Goal: Task Accomplishment & Management: Manage account settings

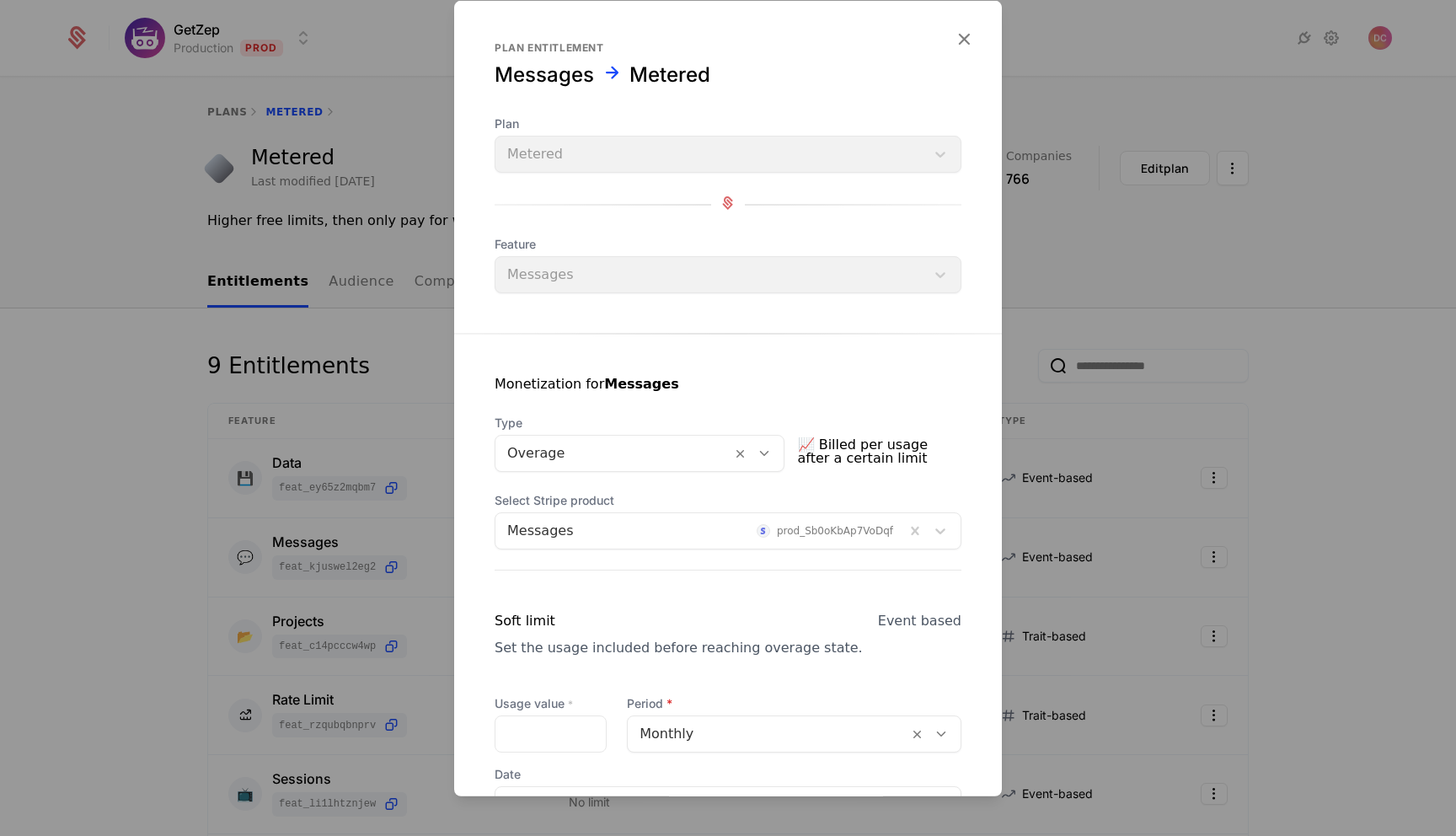
scroll to position [900, 0]
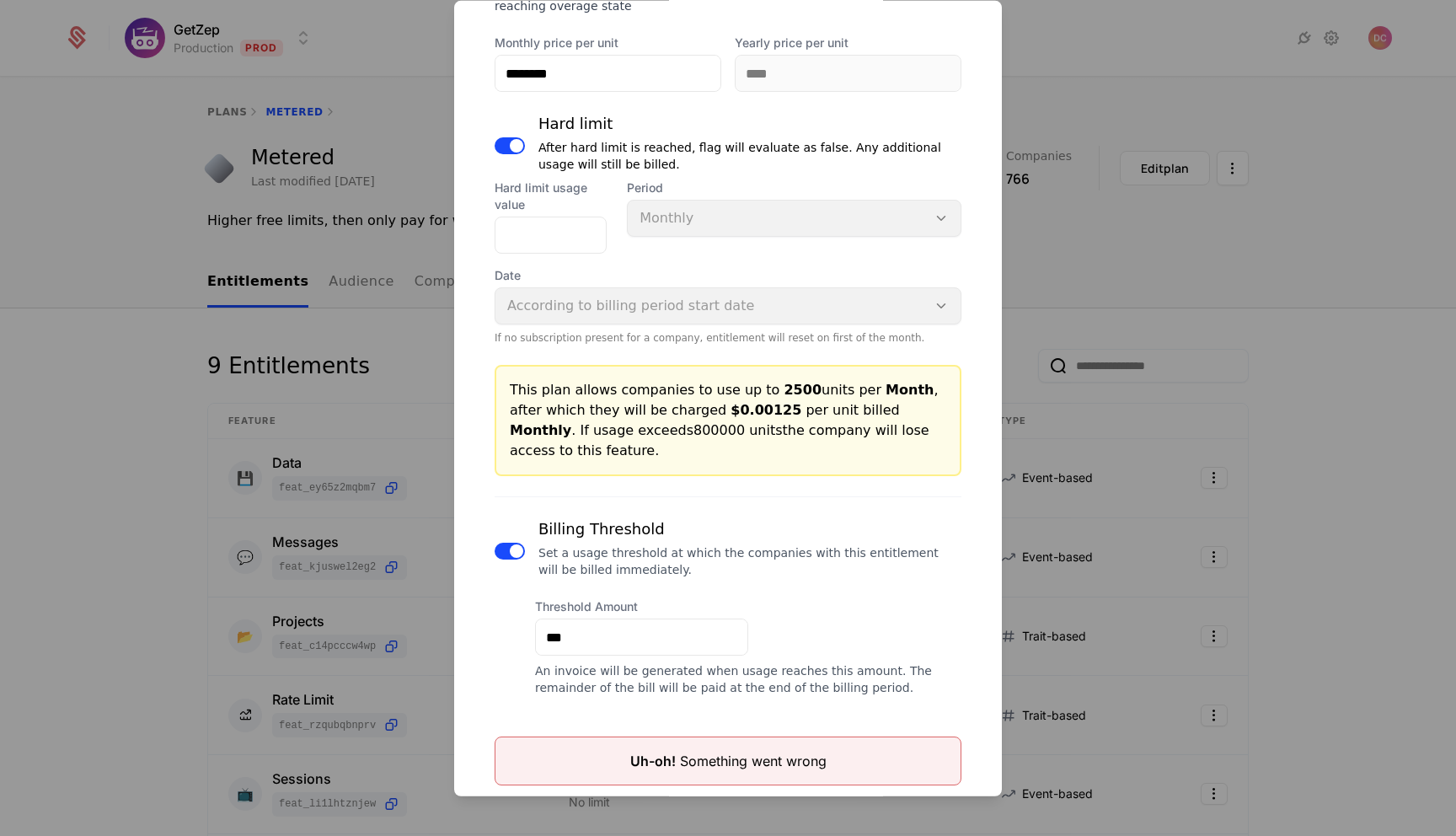
click at [1117, 29] on div at bounding box center [728, 418] width 1456 height 836
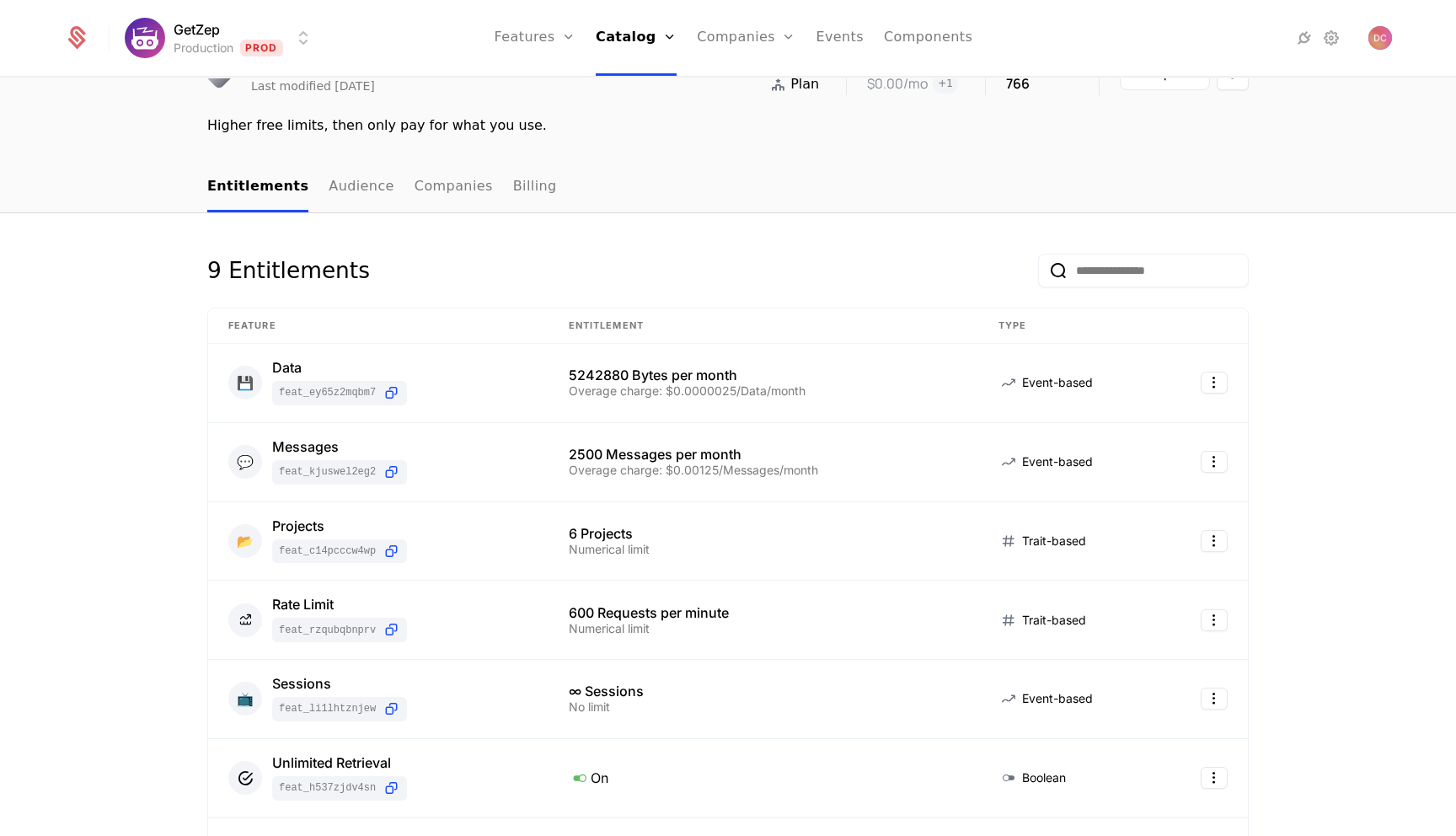
scroll to position [107, 0]
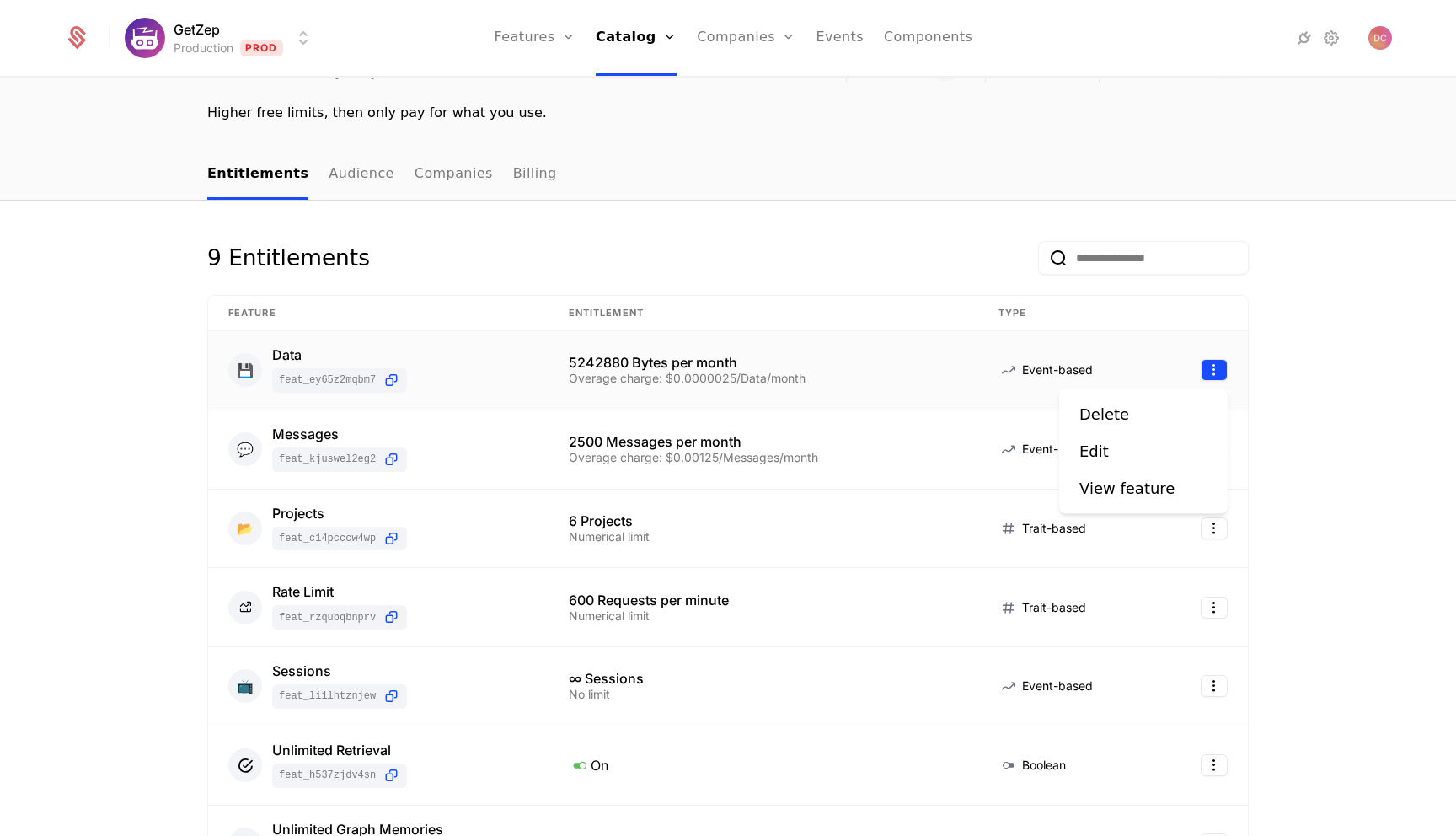
click at [1209, 372] on html "GetZep Production Prod Features Features Flags Catalog Plans Add Ons Credits Co…" at bounding box center [728, 418] width 1456 height 836
click at [1125, 455] on div "Edit" at bounding box center [1143, 452] width 128 height 24
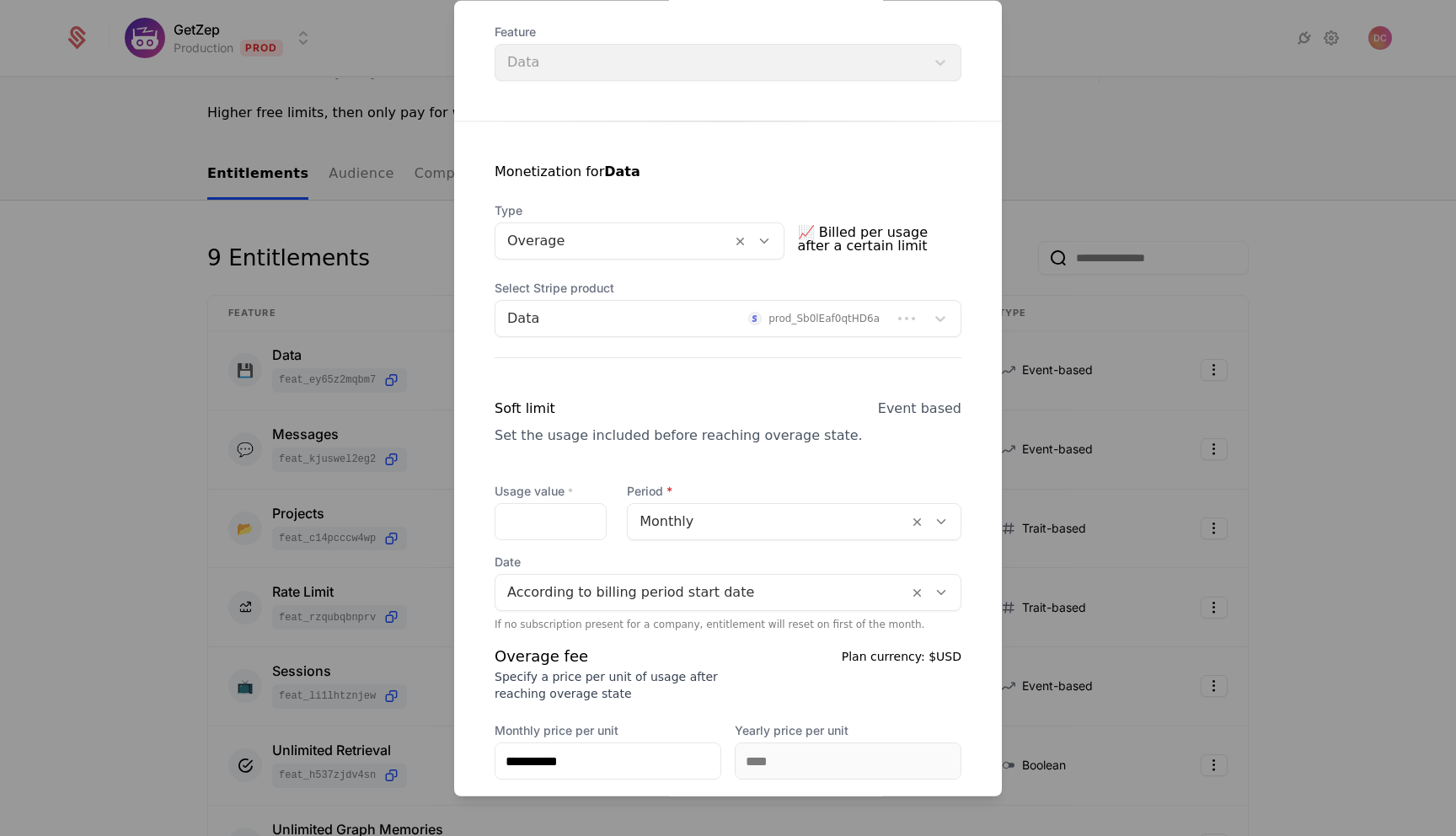
scroll to position [809, 0]
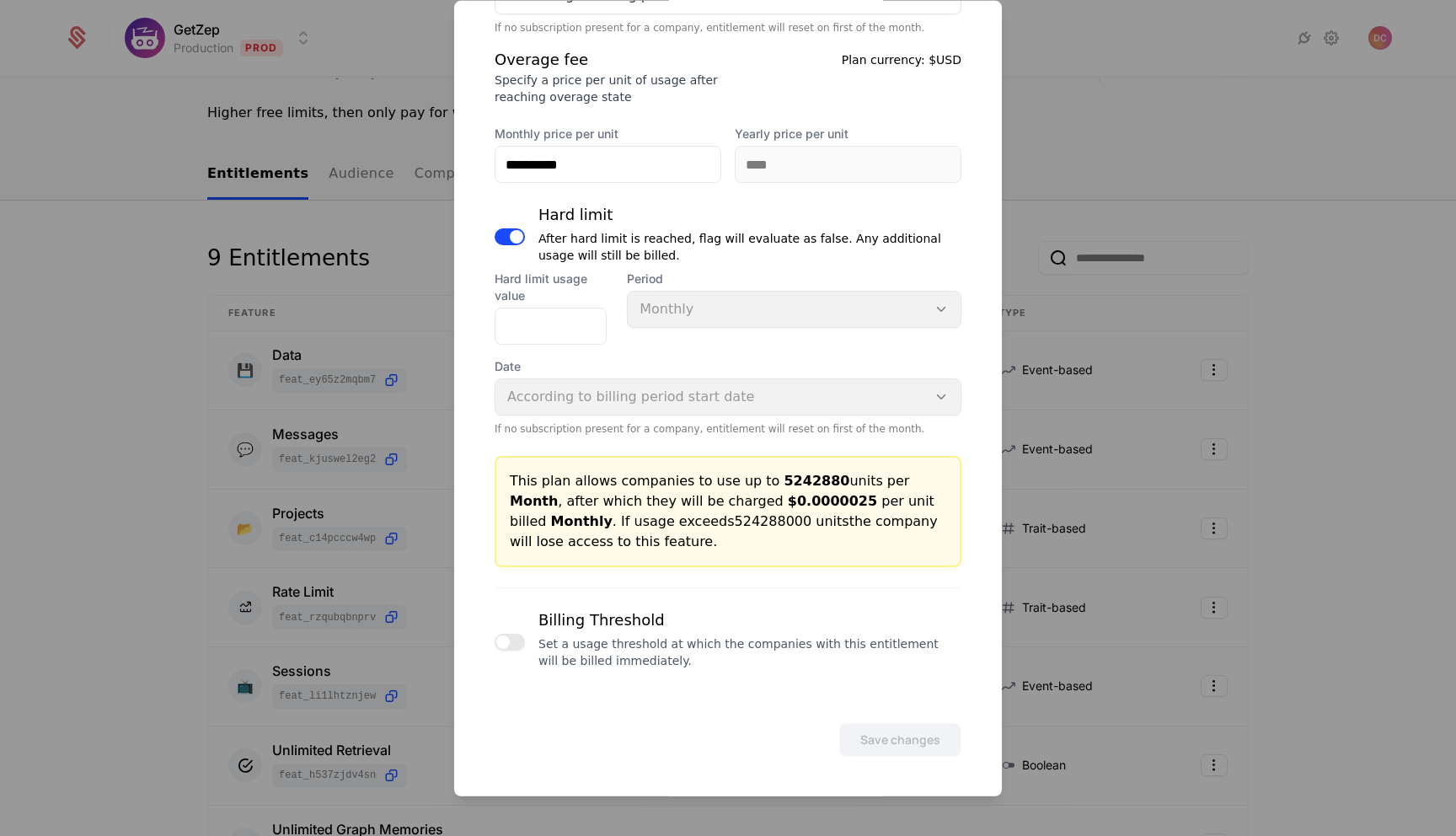
click at [519, 642] on button "button" at bounding box center [510, 642] width 31 height 17
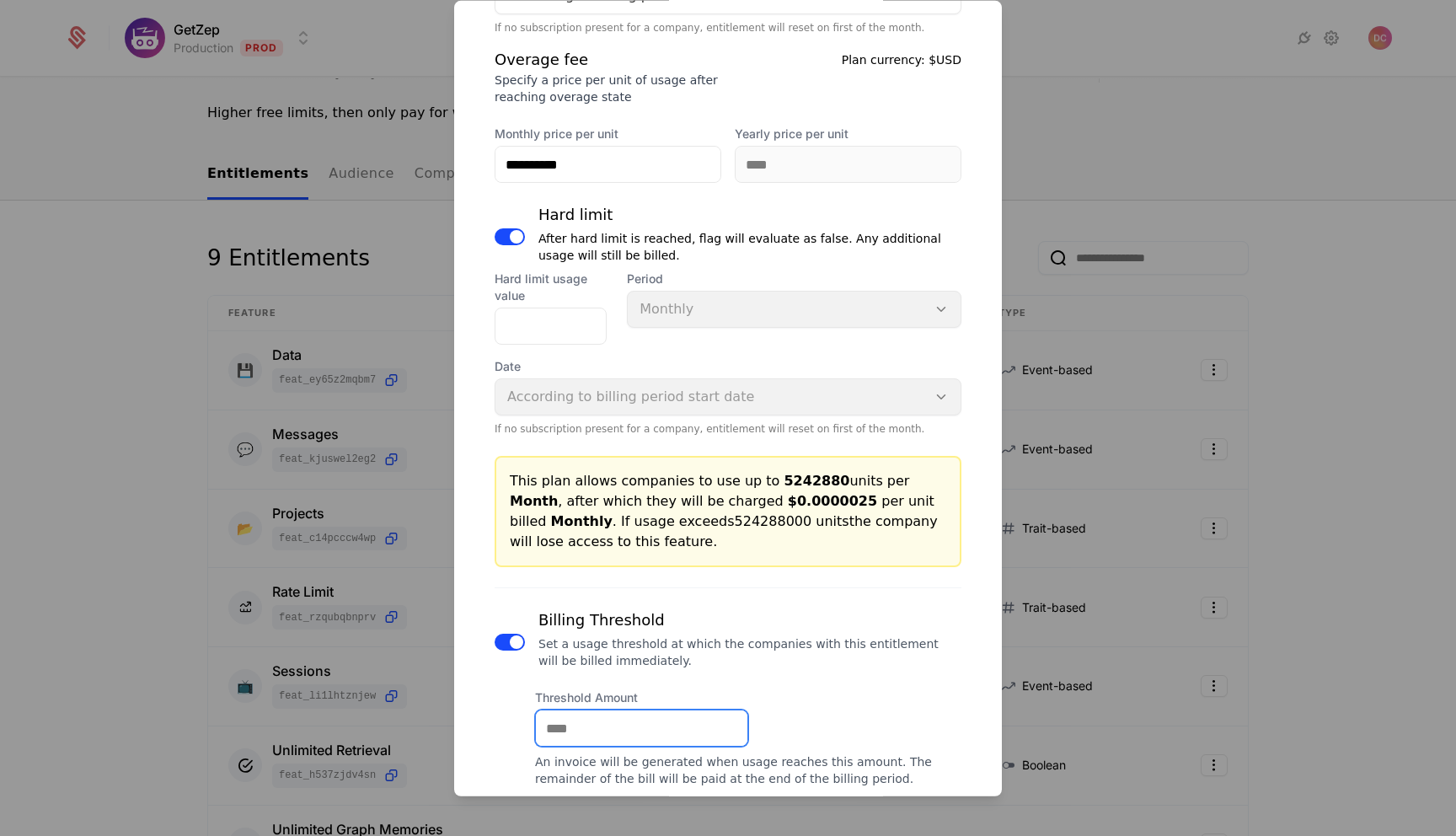
click at [585, 730] on input "Threshold Amount" at bounding box center [641, 728] width 212 height 35
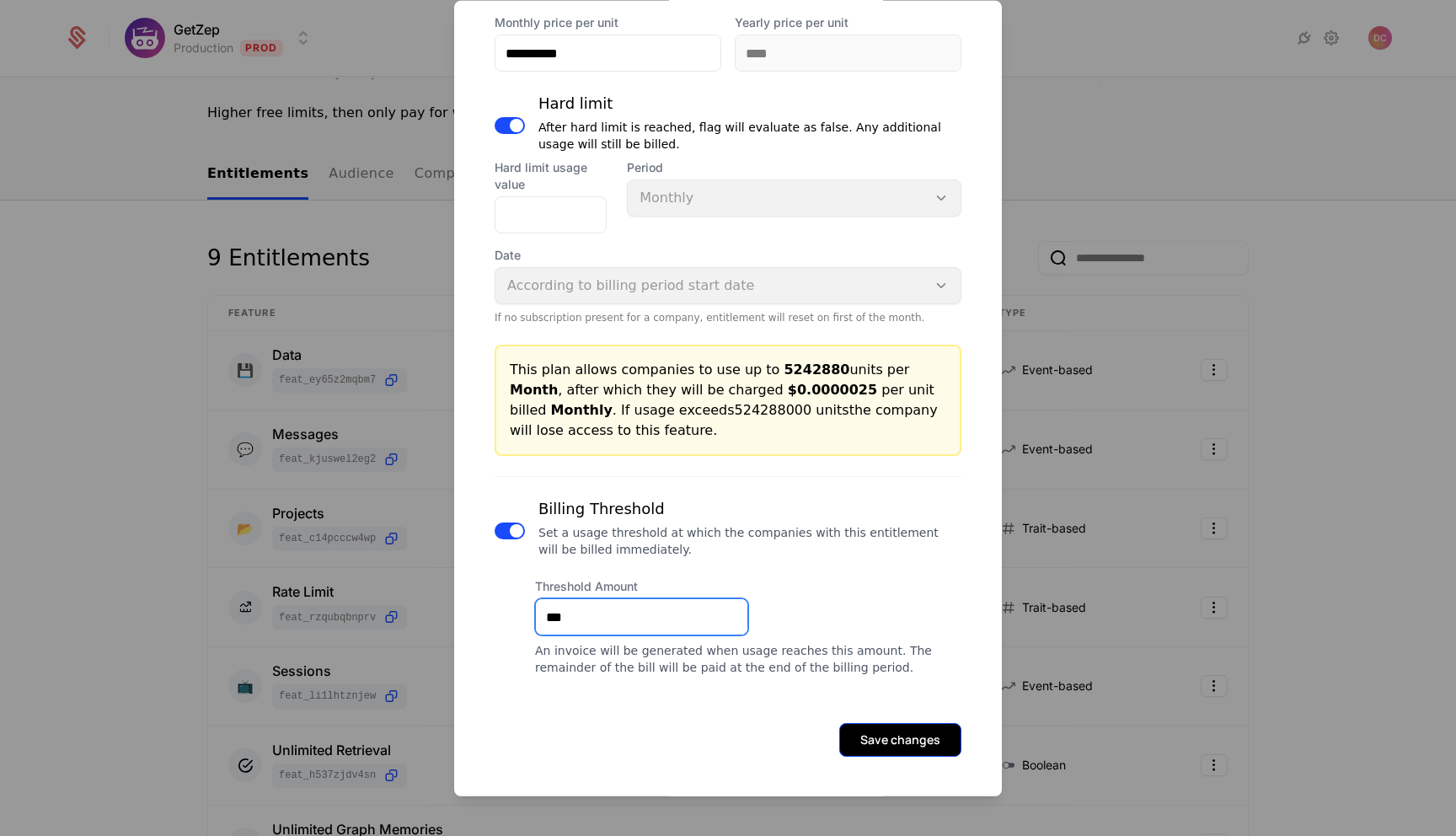
type input "***"
click at [922, 746] on button "Save changes" at bounding box center [900, 740] width 122 height 34
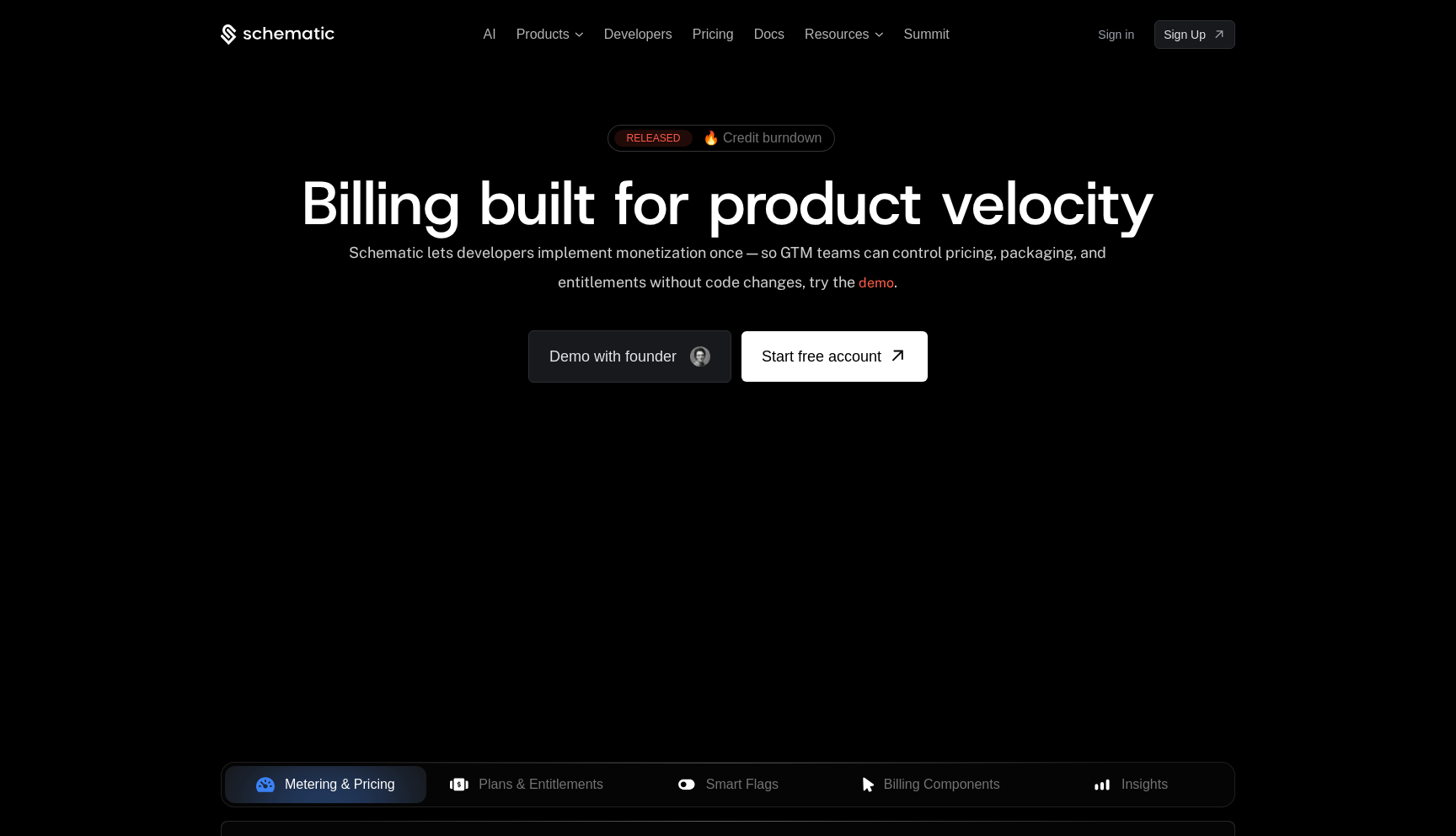
click at [1118, 34] on link "Sign in" at bounding box center [1116, 35] width 36 height 27
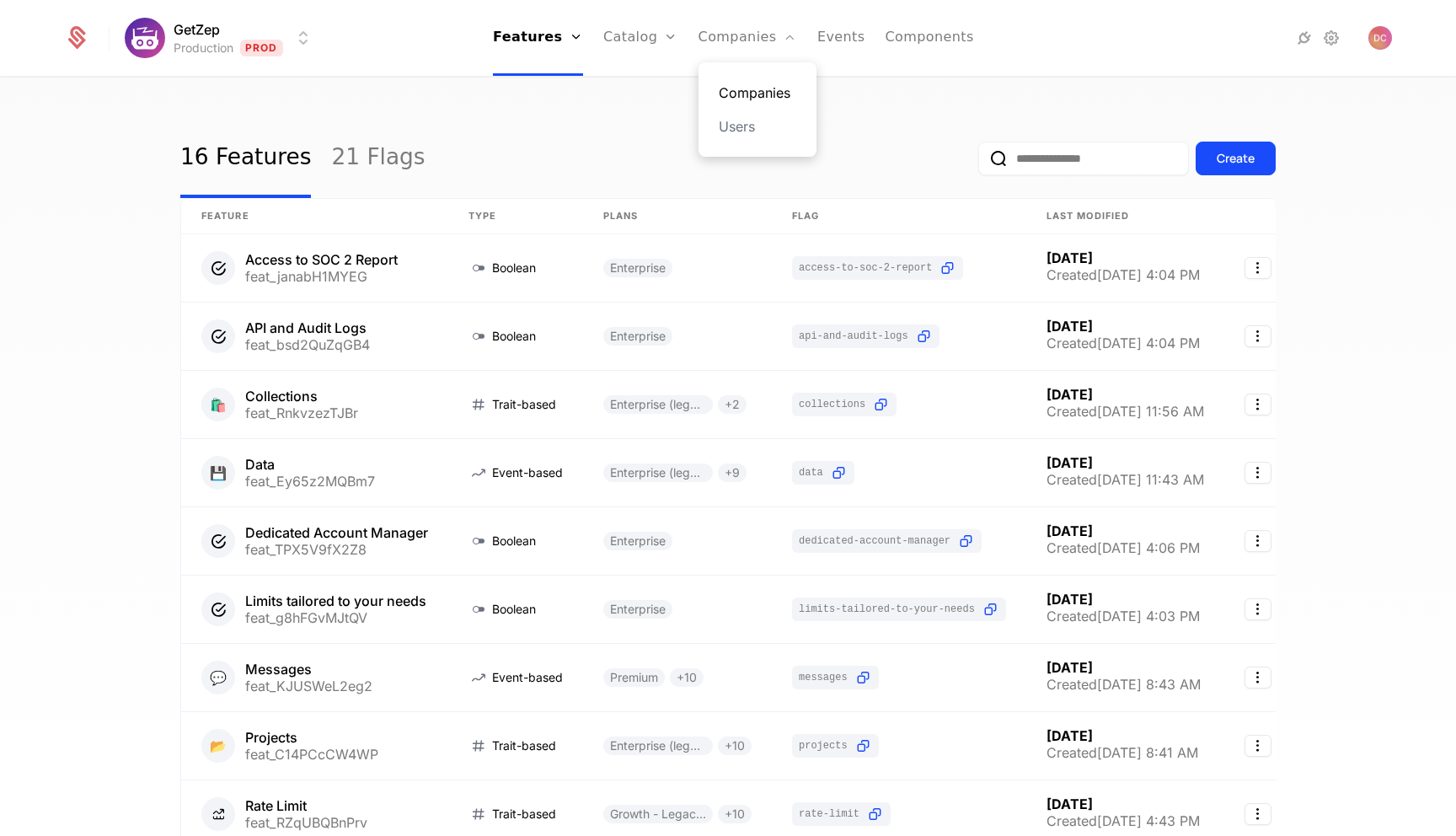
click at [760, 84] on link "Companies" at bounding box center [757, 93] width 78 height 20
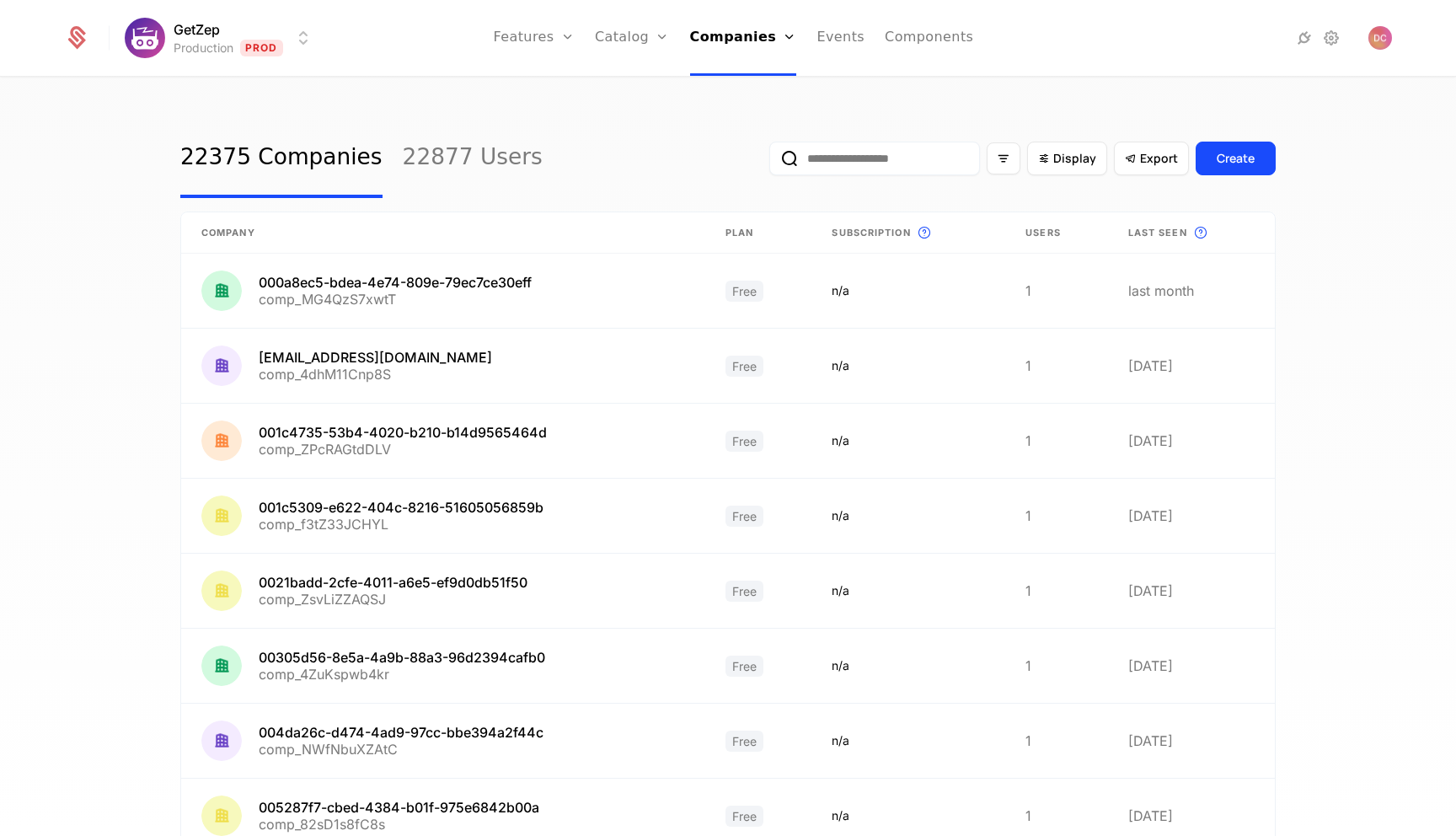
click at [944, 156] on input "email" at bounding box center [874, 159] width 211 height 34
paste input "**********"
type input "**********"
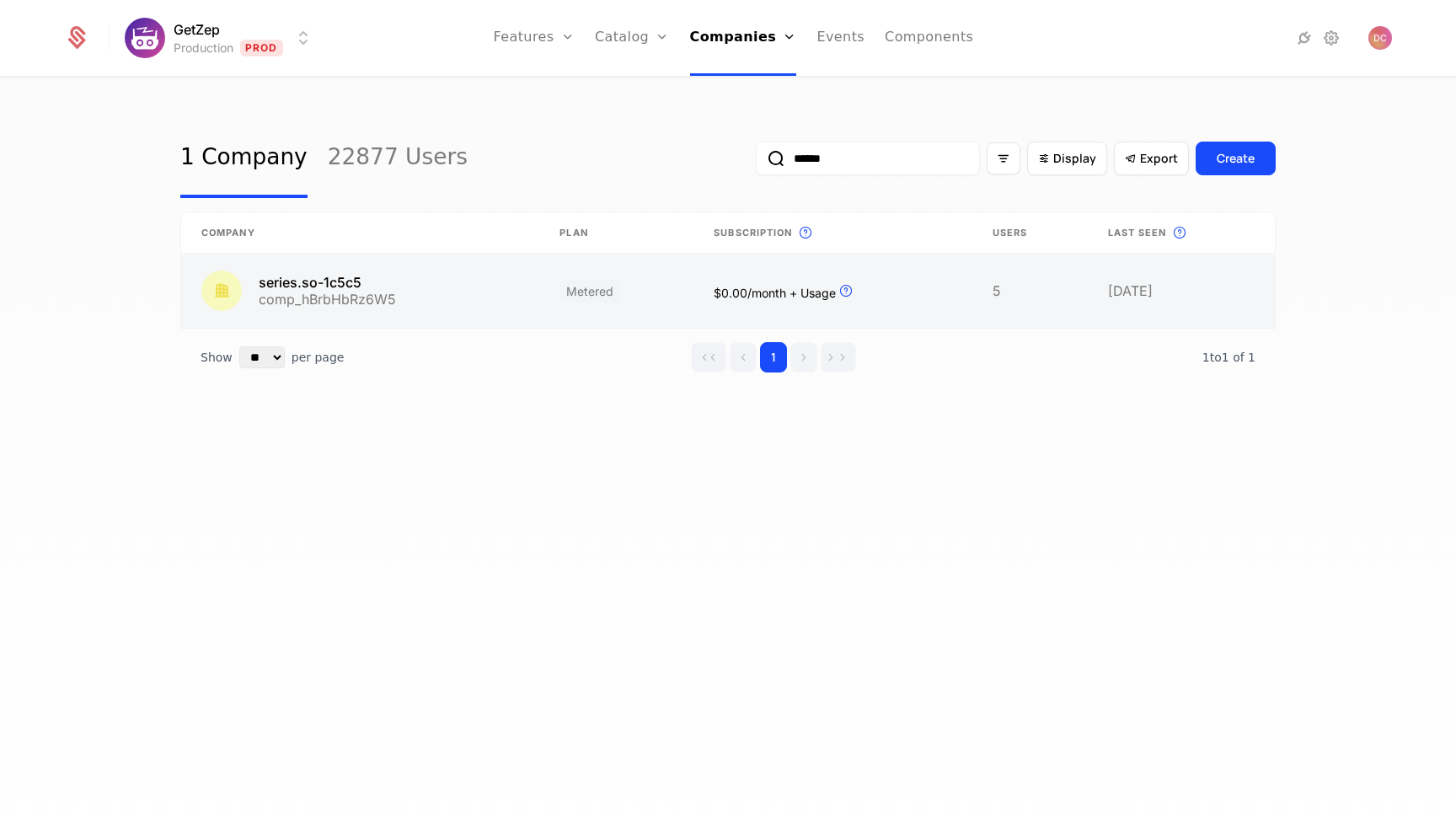
type input "******"
click at [391, 301] on link at bounding box center [360, 290] width 358 height 74
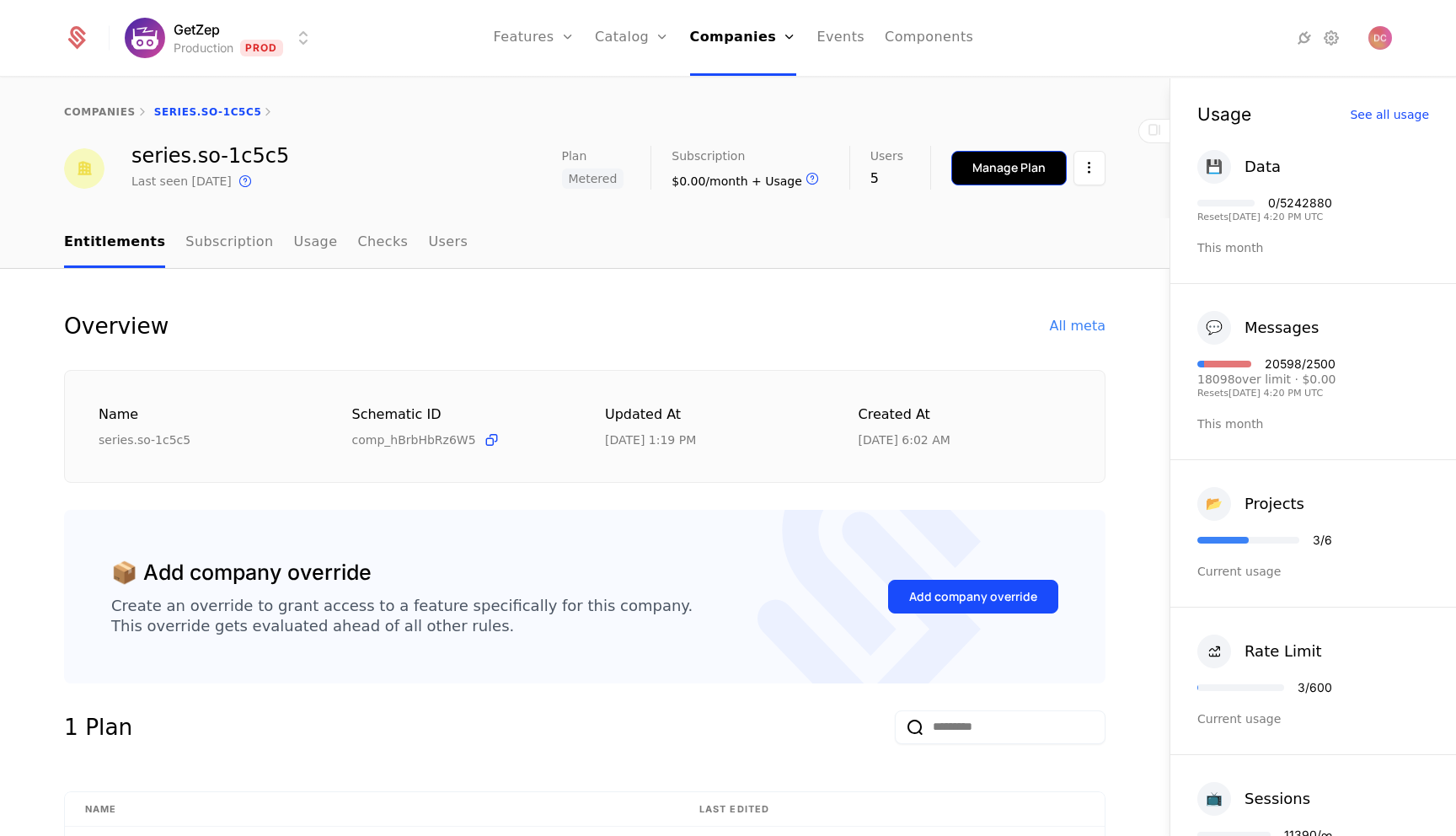
click at [1015, 171] on div "Manage Plan" at bounding box center [1009, 168] width 73 height 17
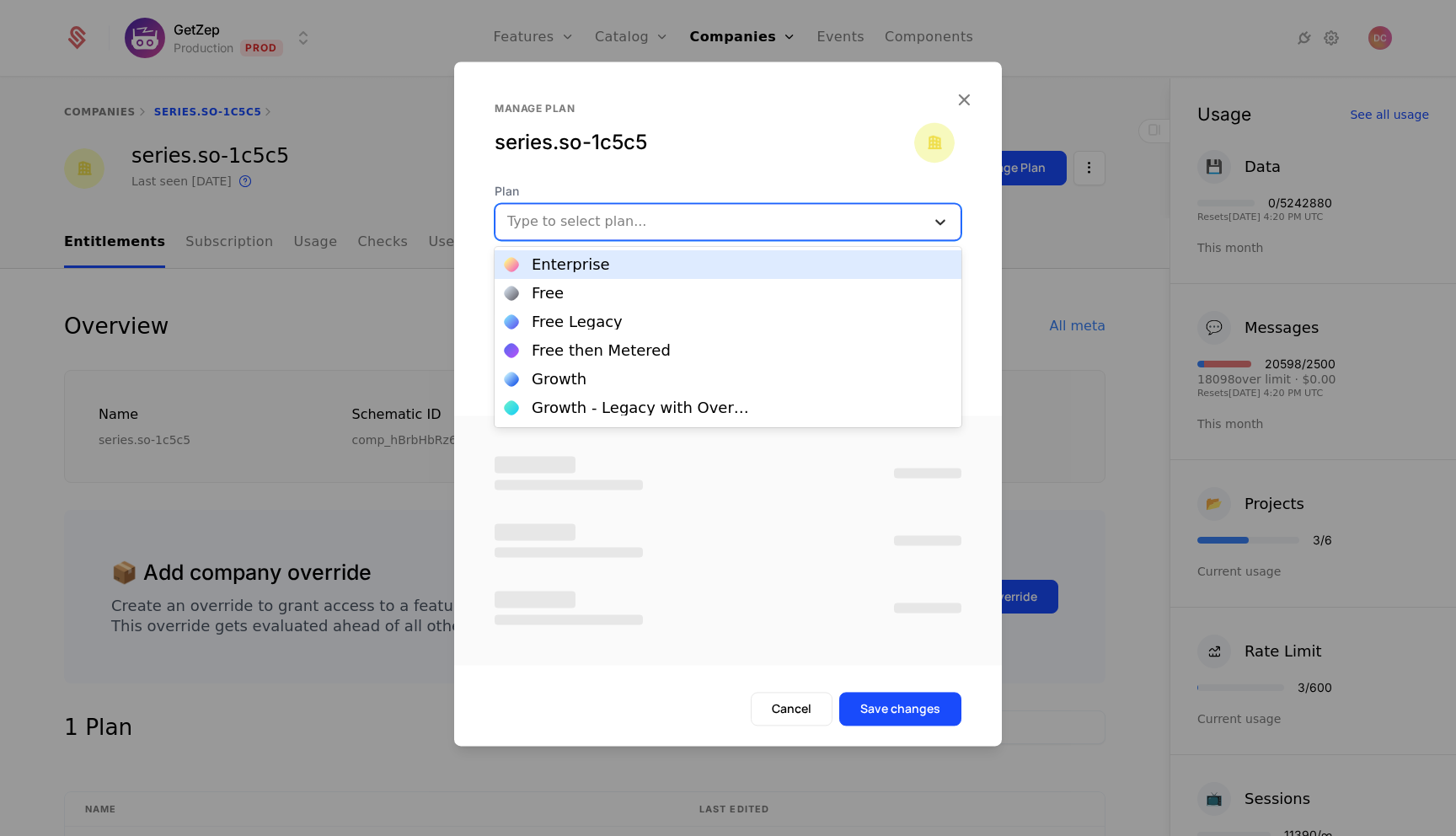
click at [932, 218] on icon at bounding box center [940, 222] width 17 height 17
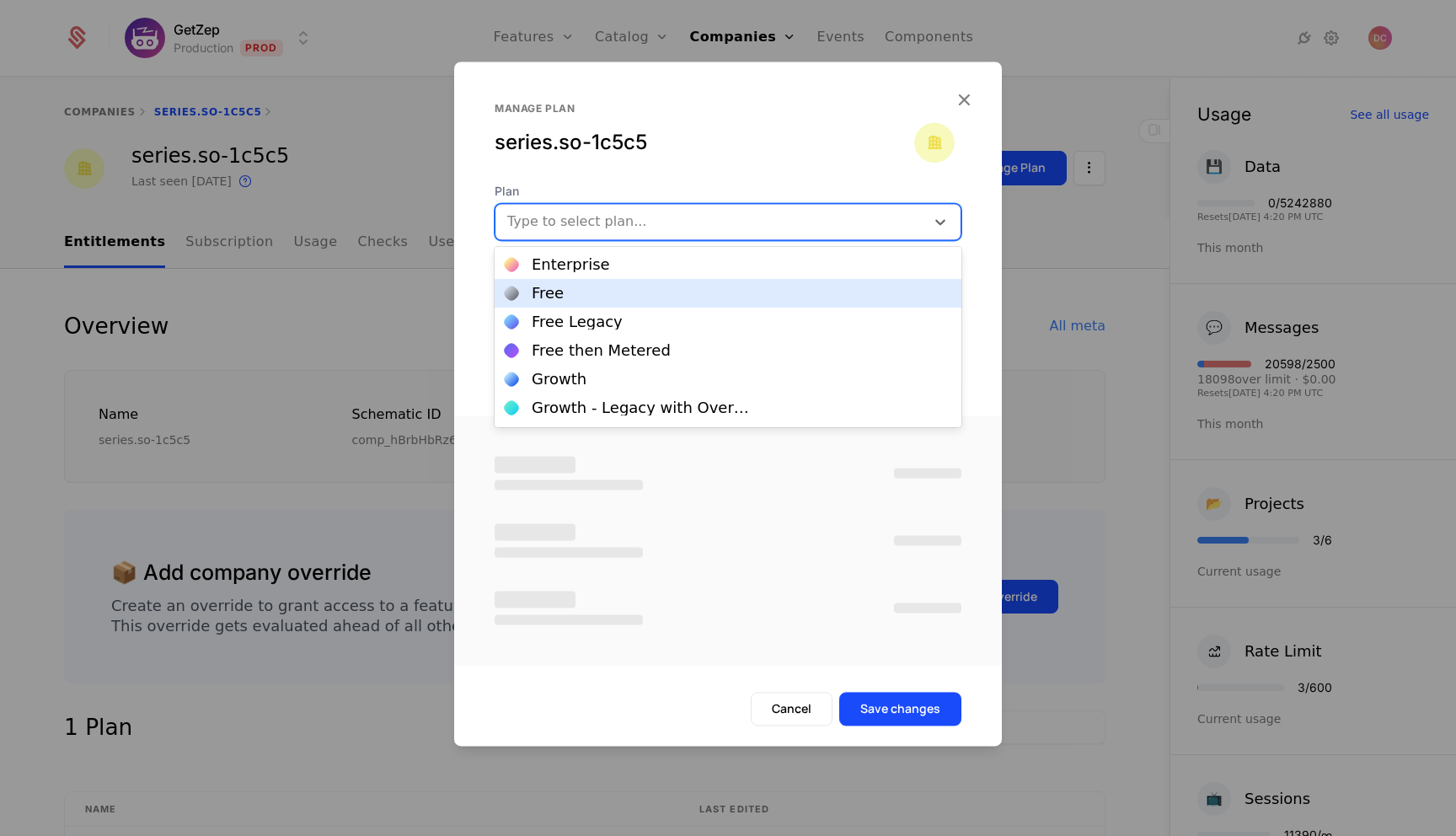
click at [612, 294] on div "Free" at bounding box center [728, 293] width 447 height 15
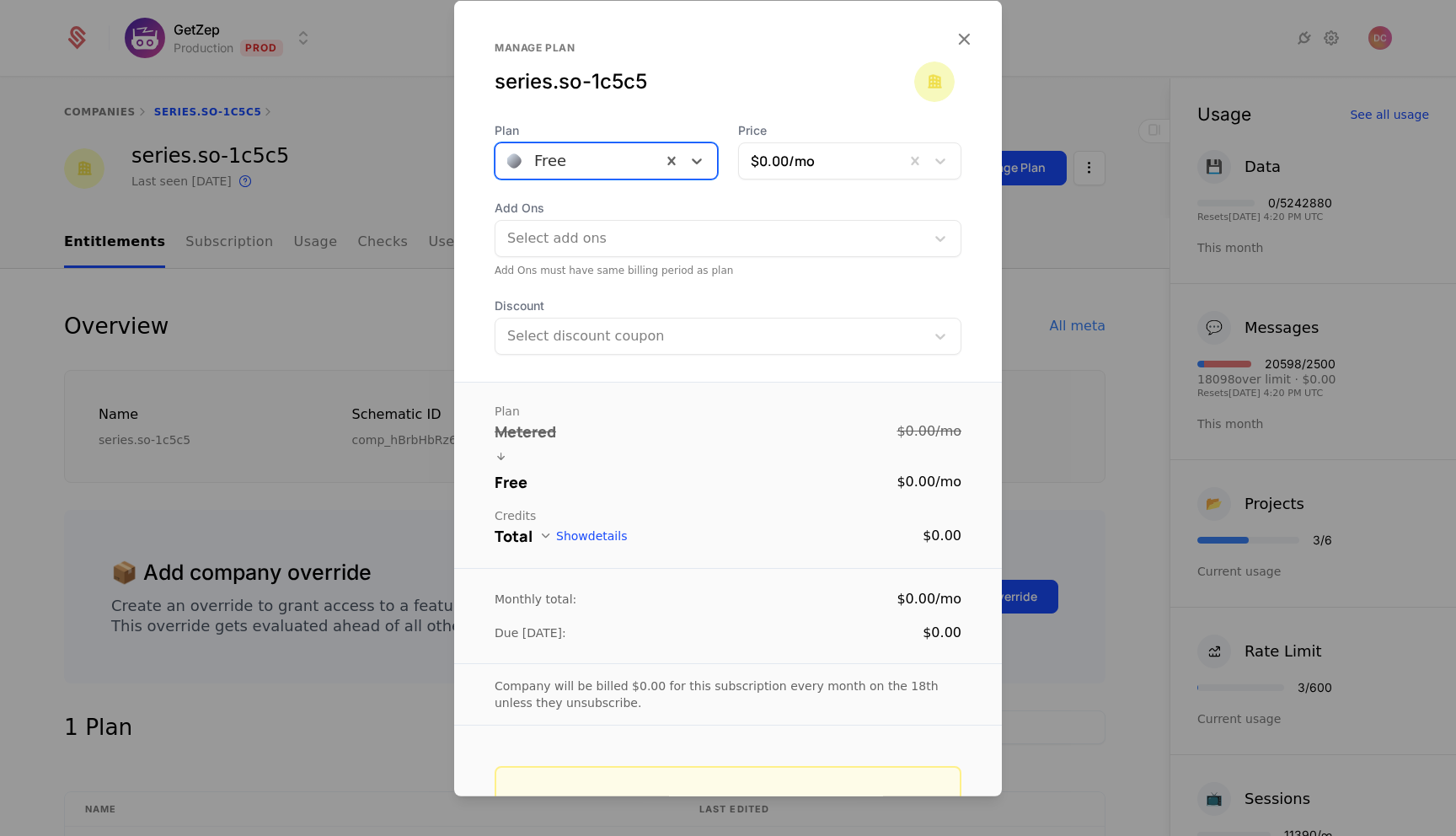
click at [901, 724] on div "Plan Metered $0.00 / mo Free $0.00 / mo Credits Total Show details $0.00 Monthl…" at bounding box center [728, 660] width 548 height 558
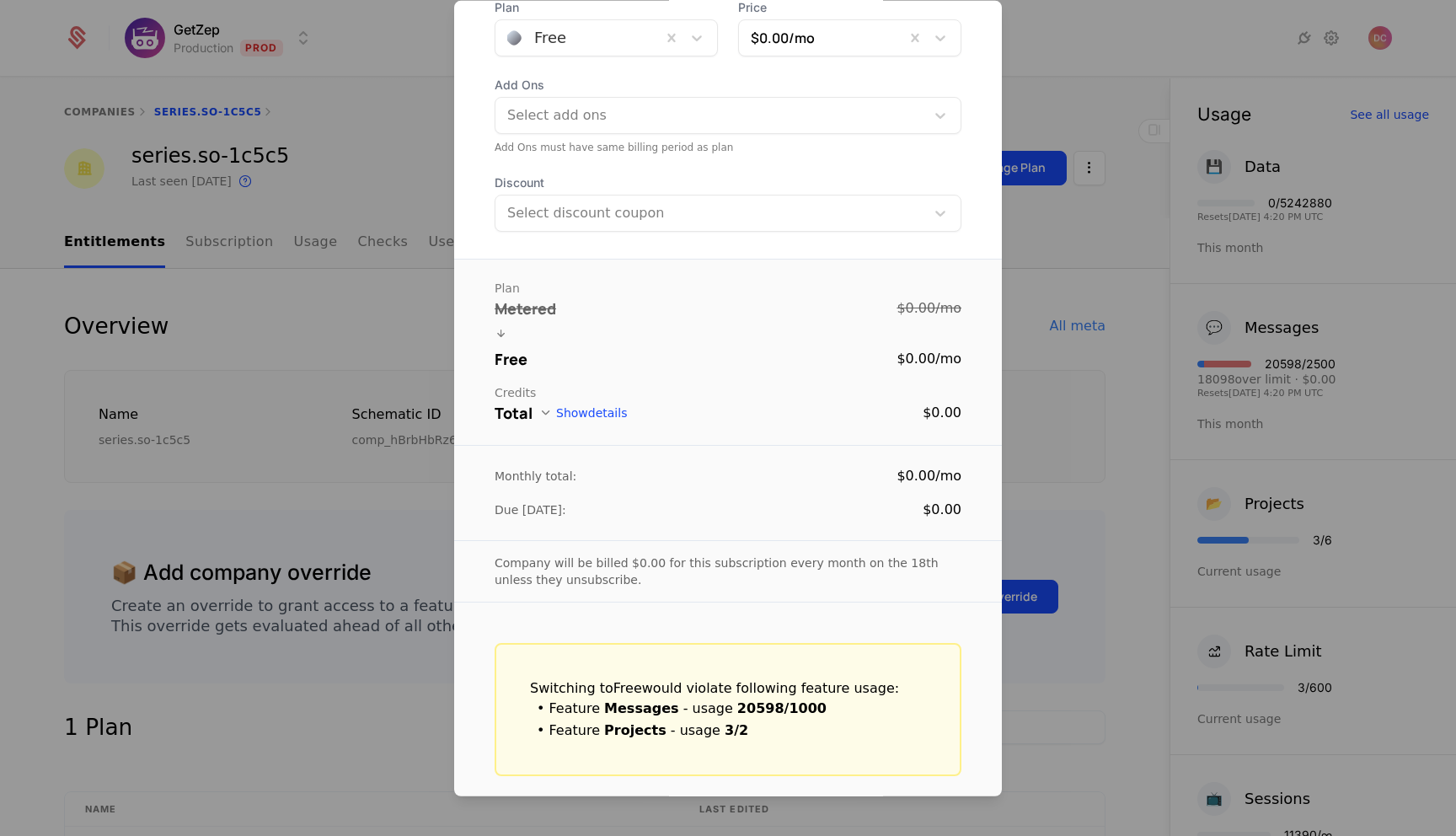
scroll to position [224, 0]
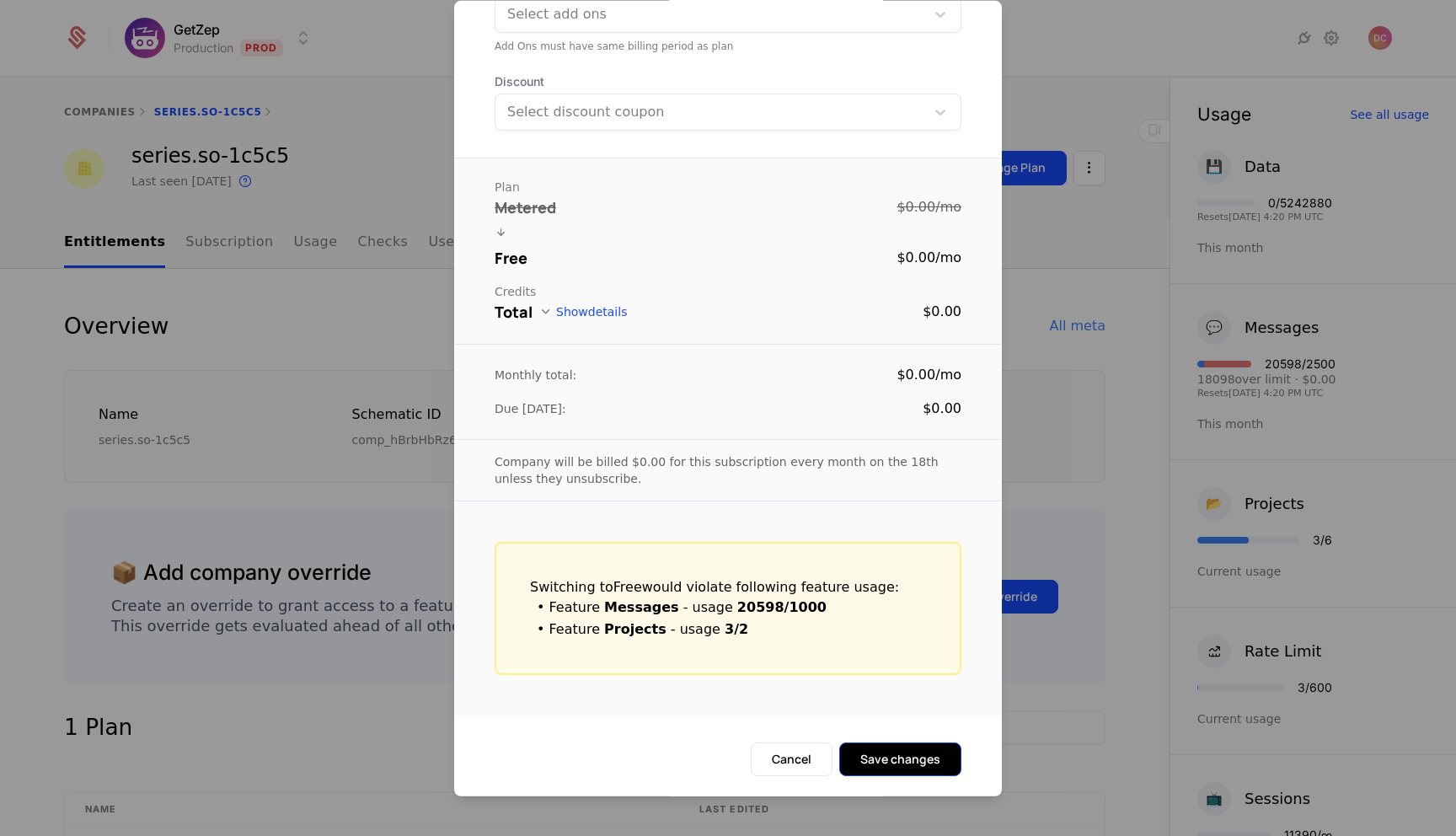
click at [874, 759] on button "Save changes" at bounding box center [900, 759] width 122 height 34
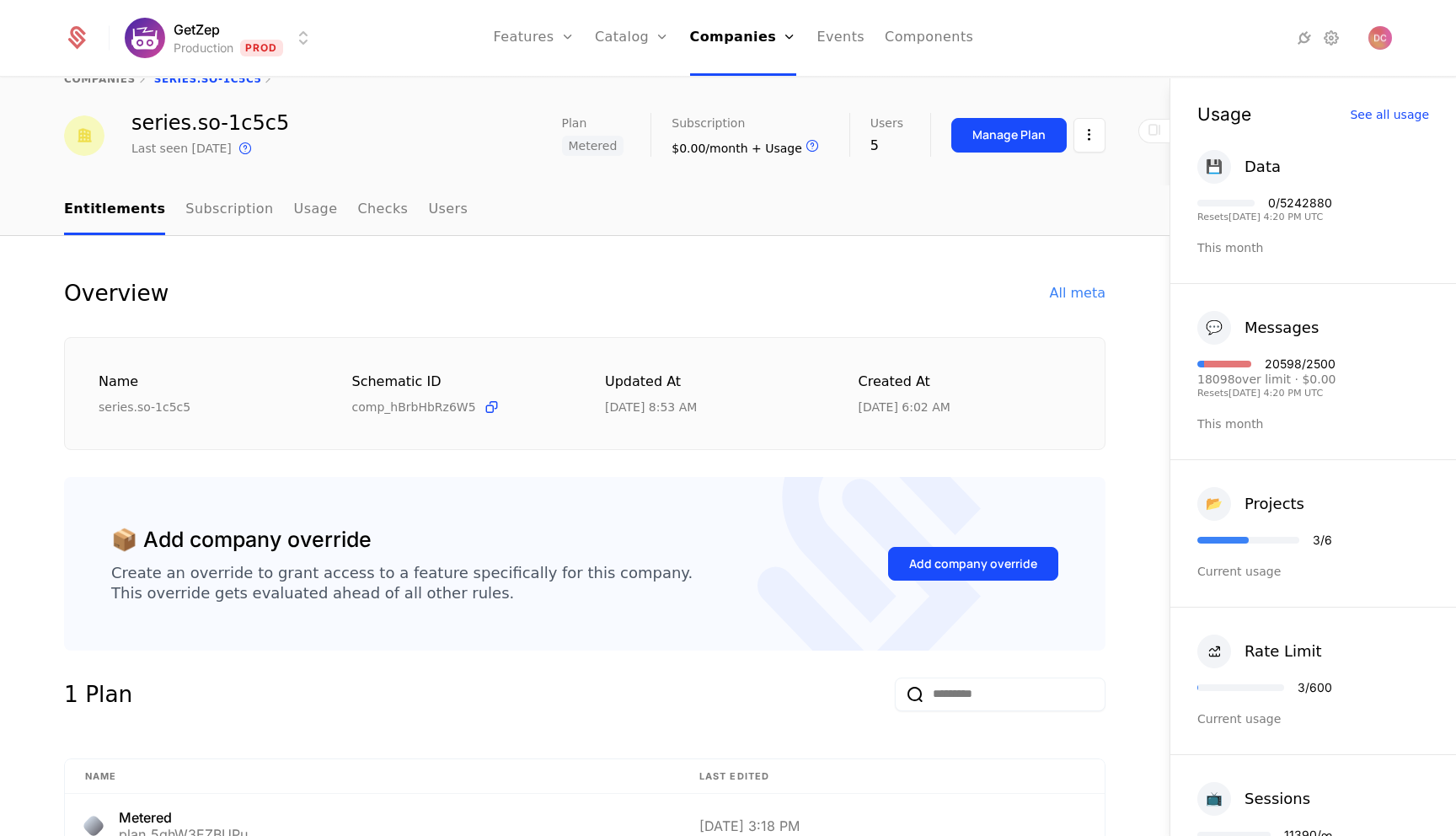
scroll to position [0, 0]
